Goal: Task Accomplishment & Management: Use online tool/utility

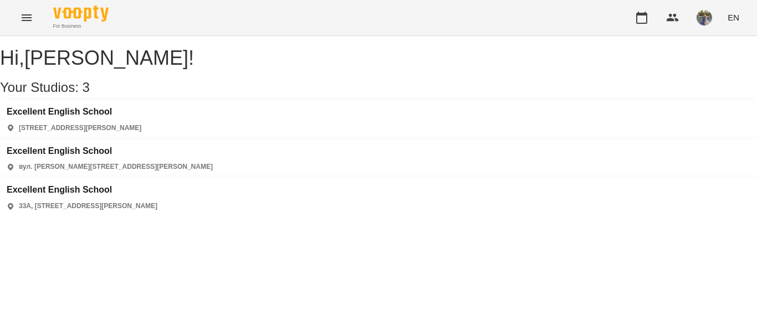
click at [141, 133] on div "Excellent English School [STREET_ADDRESS][PERSON_NAME]" at bounding box center [74, 120] width 135 height 26
click at [102, 117] on h3 "Excellent English School" at bounding box center [74, 112] width 135 height 10
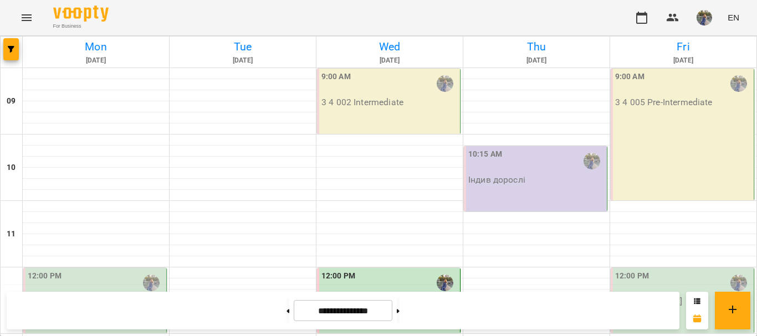
scroll to position [579, 0]
click at [399, 317] on button at bounding box center [398, 311] width 3 height 24
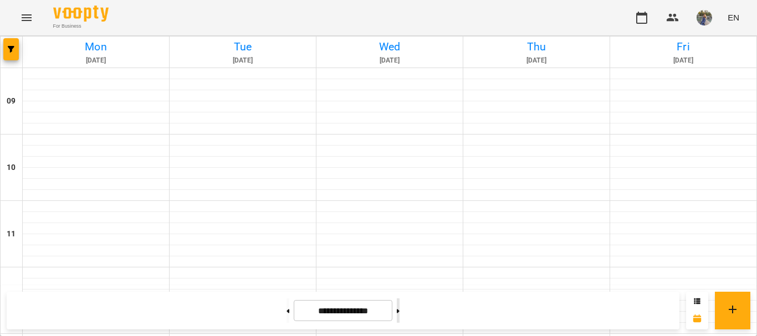
click at [399, 317] on button at bounding box center [398, 311] width 3 height 24
type input "**********"
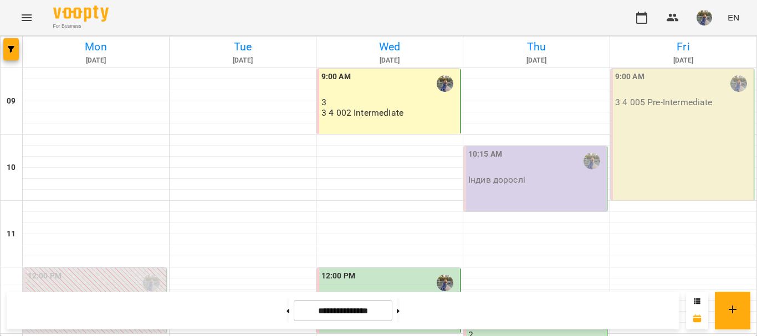
scroll to position [0, 0]
click at [652, 151] on div "9:00 AM 3 4 005 Pre-Intermediate" at bounding box center [681, 135] width 143 height 132
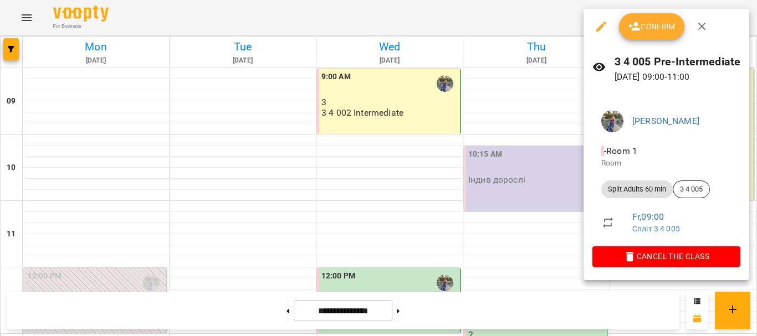
click at [655, 32] on span "Confirm" at bounding box center [652, 26] width 48 height 13
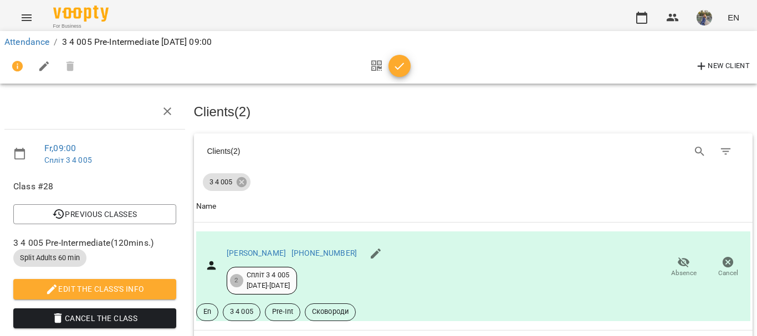
scroll to position [182, 0]
click at [397, 63] on icon "button" at bounding box center [399, 66] width 13 height 13
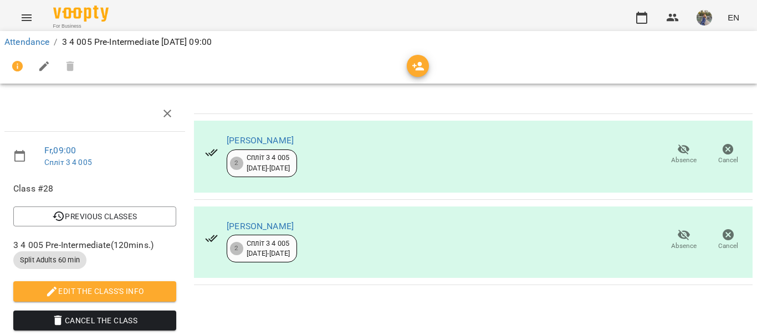
scroll to position [0, 0]
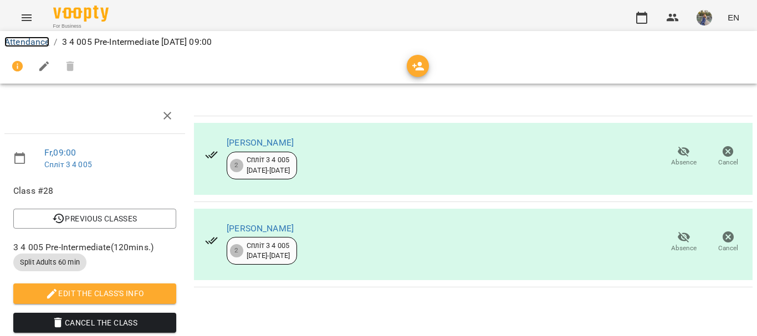
click at [26, 39] on link "Attendance" at bounding box center [26, 42] width 45 height 11
